Goal: Transaction & Acquisition: Obtain resource

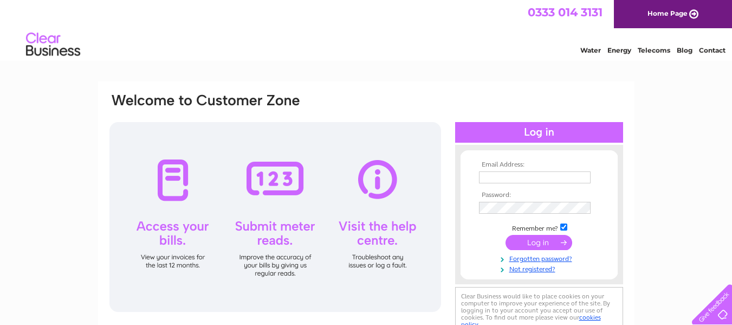
type input "alison.palmer@stakstaustell.org.uk"
click at [541, 243] on input "submit" at bounding box center [539, 242] width 67 height 15
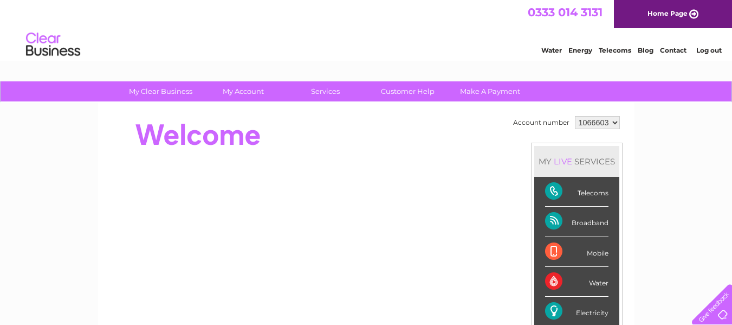
click at [588, 310] on div "Electricity" at bounding box center [576, 311] width 63 height 30
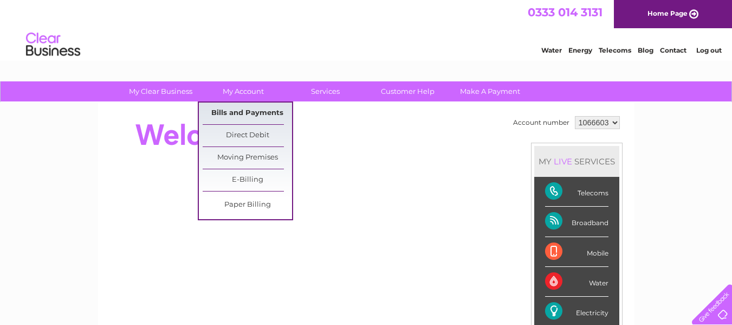
click at [250, 111] on link "Bills and Payments" at bounding box center [247, 113] width 89 height 22
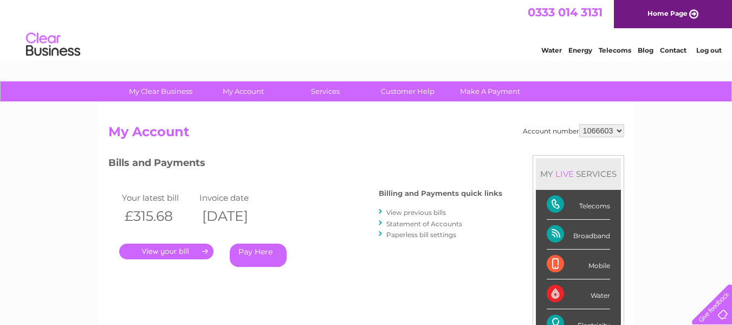
click at [169, 254] on link "." at bounding box center [166, 251] width 94 height 16
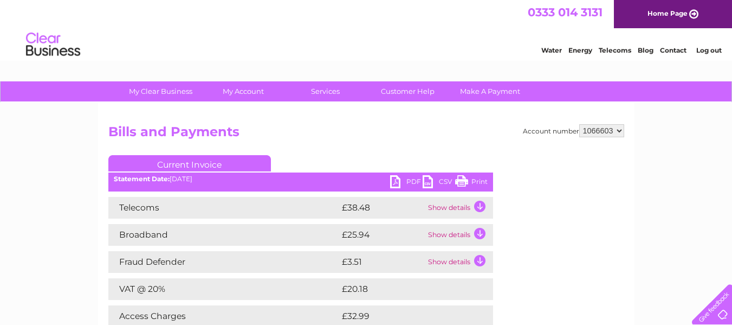
click at [398, 182] on link "PDF" at bounding box center [406, 183] width 33 height 16
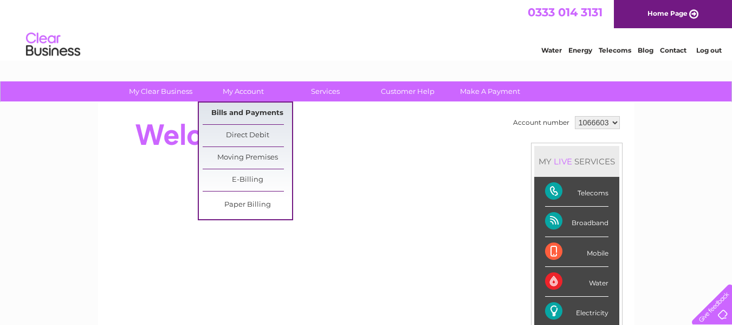
click at [257, 109] on link "Bills and Payments" at bounding box center [247, 113] width 89 height 22
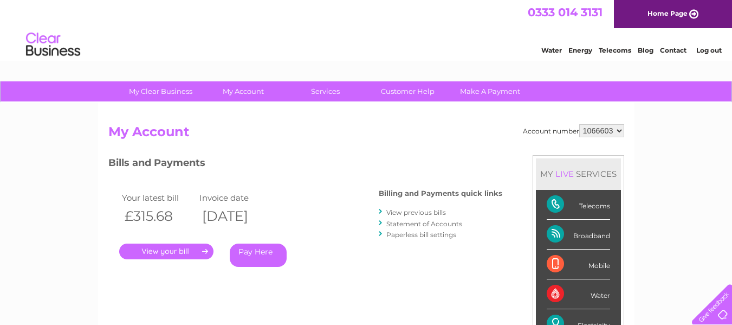
click at [189, 250] on link "." at bounding box center [166, 251] width 94 height 16
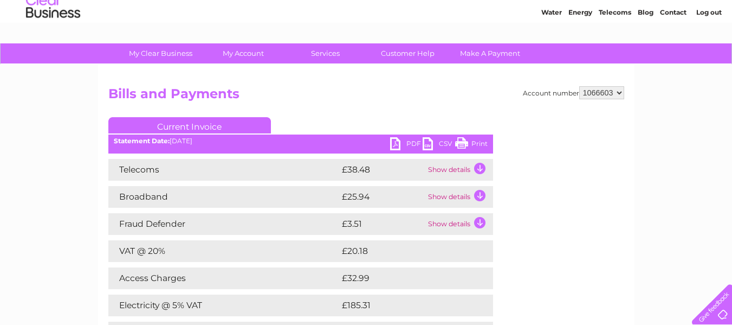
scroll to position [54, 0]
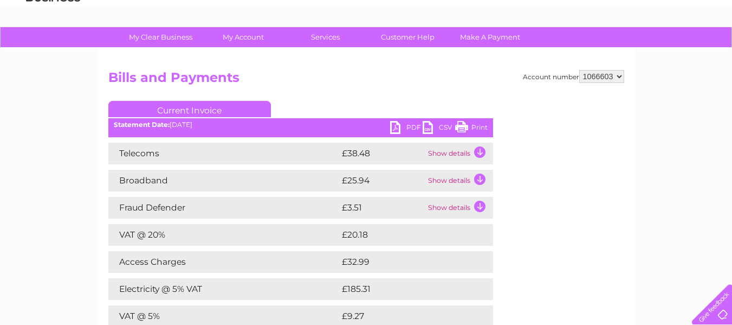
click at [398, 133] on link "PDF" at bounding box center [406, 129] width 33 height 16
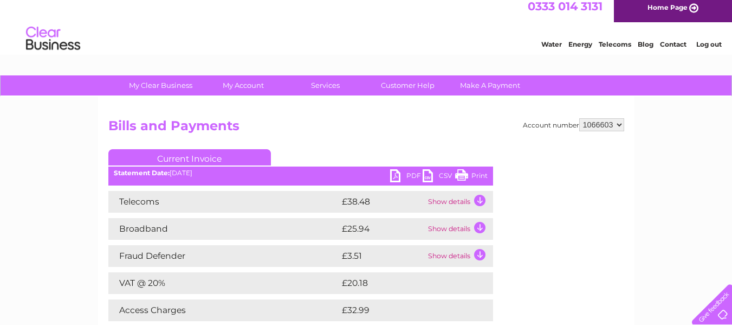
scroll to position [0, 0]
